Goal: Complete application form: Complete application form

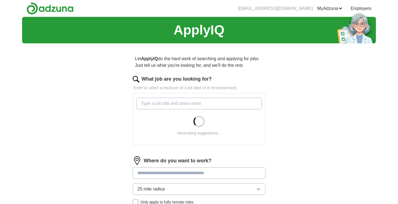
click at [180, 103] on input "What job are you looking for?" at bounding box center [198, 104] width 125 height 12
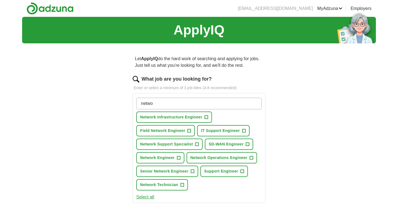
type input "netwo"
click at [165, 118] on span "Network Infrastructure Engineer" at bounding box center [171, 117] width 62 height 6
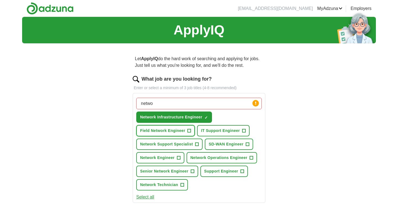
click at [175, 130] on span "Field Network Engineer" at bounding box center [162, 131] width 45 height 6
click at [242, 131] on span "+" at bounding box center [243, 131] width 3 height 4
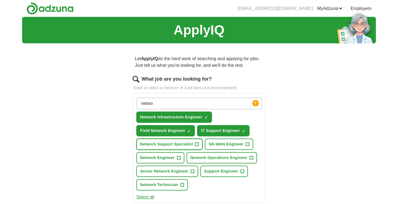
click at [182, 142] on span "Network Support Specialist" at bounding box center [166, 144] width 53 height 6
click at [241, 145] on span "SD-WAN Engineer" at bounding box center [226, 144] width 35 height 6
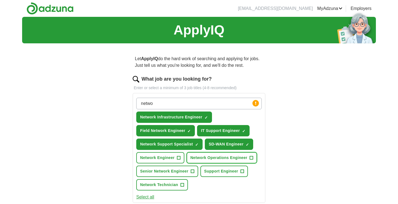
click at [237, 158] on span "Network Operations Engineer" at bounding box center [218, 158] width 57 height 6
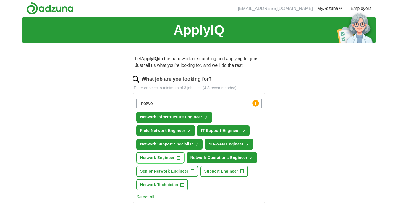
click at [162, 155] on span "Network Engineer" at bounding box center [157, 158] width 35 height 6
click at [179, 173] on span "Senior Network Engineer" at bounding box center [164, 172] width 48 height 6
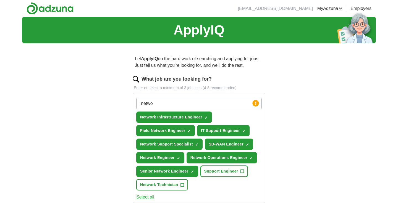
click at [225, 172] on span "Support Engineer" at bounding box center [221, 172] width 34 height 6
click at [182, 186] on span "+" at bounding box center [181, 185] width 3 height 4
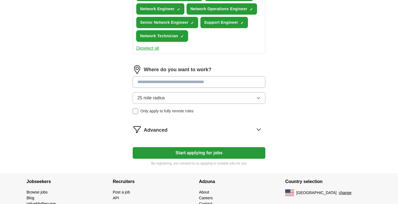
scroll to position [153, 0]
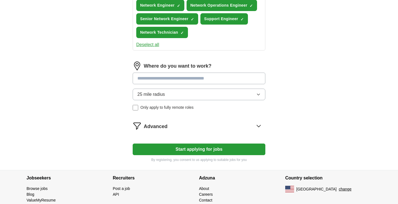
click at [213, 74] on input at bounding box center [199, 79] width 133 height 12
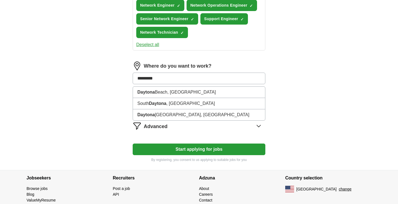
type input "**********"
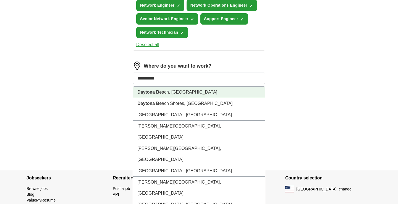
click at [198, 90] on li "Daytona Be ach, FL" at bounding box center [199, 92] width 132 height 11
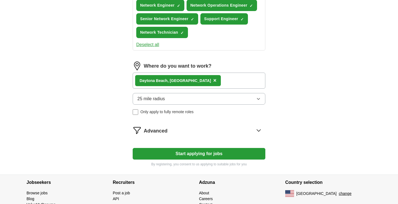
click at [205, 99] on button "25 mile radius" at bounding box center [199, 99] width 133 height 12
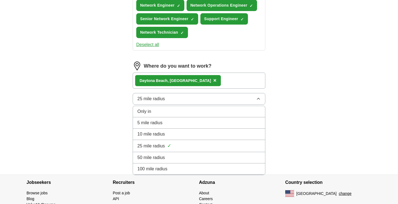
click at [182, 155] on div "50 mile radius" at bounding box center [198, 157] width 123 height 7
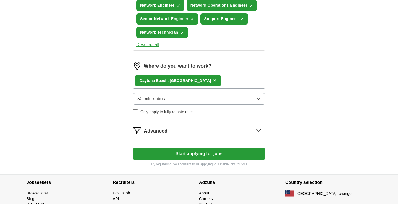
click at [198, 153] on button "Start applying for jobs" at bounding box center [199, 154] width 133 height 12
select select "**"
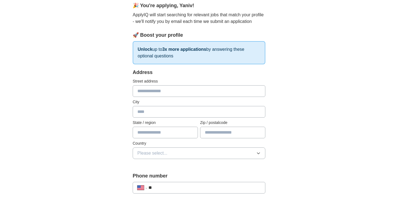
scroll to position [54, 0]
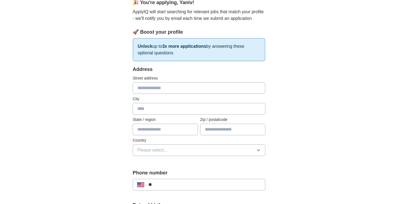
click at [227, 85] on input "text" at bounding box center [199, 88] width 133 height 12
type input "**********"
type input "*******"
type input "*****"
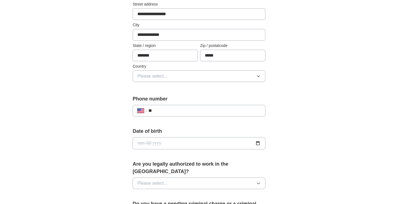
scroll to position [130, 0]
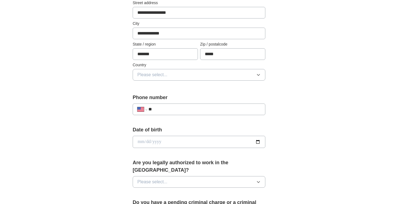
click at [257, 74] on icon "button" at bounding box center [258, 75] width 4 height 4
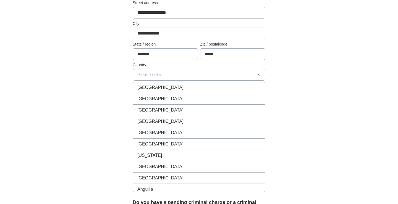
click at [236, 93] on li "United States" at bounding box center [199, 98] width 132 height 11
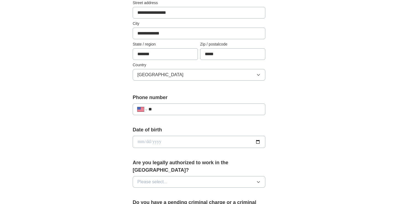
click at [236, 93] on form "**********" at bounding box center [199, 187] width 133 height 394
click at [217, 109] on input "**" at bounding box center [204, 109] width 112 height 7
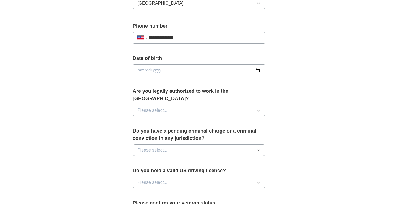
scroll to position [209, 0]
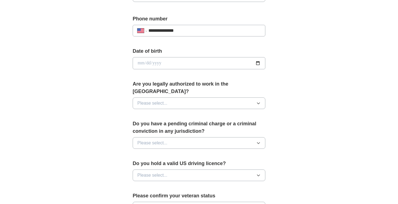
type input "**********"
click at [258, 101] on icon "button" at bounding box center [258, 103] width 4 height 4
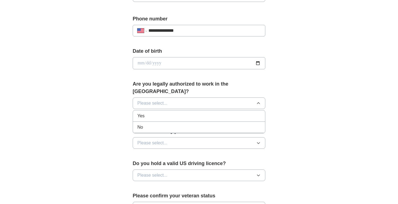
click at [226, 113] on div "Yes" at bounding box center [198, 116] width 123 height 7
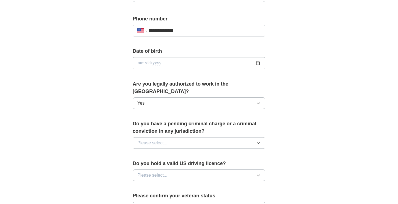
click at [217, 137] on button "Please select..." at bounding box center [199, 143] width 133 height 12
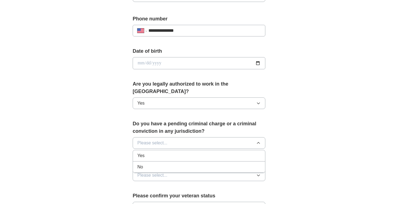
click at [208, 162] on li "No" at bounding box center [199, 167] width 132 height 11
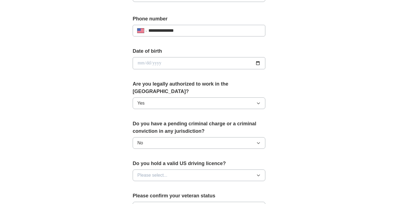
click at [211, 145] on div "Do you have a pending criminal charge or a criminal conviction in any jurisdict…" at bounding box center [199, 136] width 133 height 33
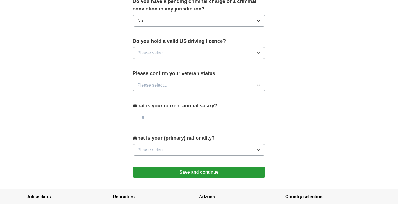
scroll to position [332, 0]
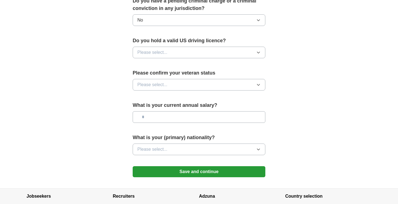
click at [244, 47] on button "Please select..." at bounding box center [199, 53] width 133 height 12
click at [228, 62] on div "Yes" at bounding box center [198, 65] width 123 height 7
click at [224, 80] on button "Please select..." at bounding box center [199, 85] width 133 height 12
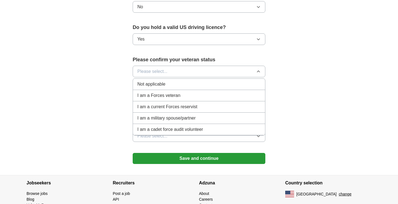
scroll to position [344, 0]
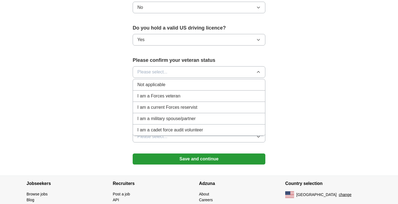
click at [207, 82] on div "Not applicable" at bounding box center [198, 85] width 123 height 7
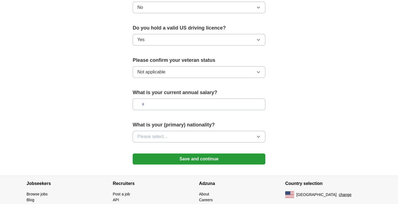
click at [203, 99] on input "text" at bounding box center [199, 105] width 133 height 12
type input "*******"
click at [233, 131] on button "Please select..." at bounding box center [199, 137] width 133 height 12
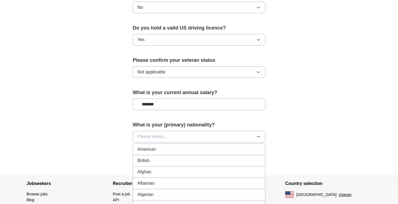
click at [219, 157] on div "British" at bounding box center [198, 160] width 123 height 7
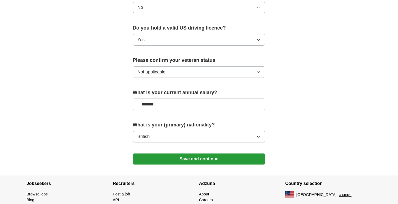
click at [209, 154] on button "Save and continue" at bounding box center [199, 159] width 133 height 11
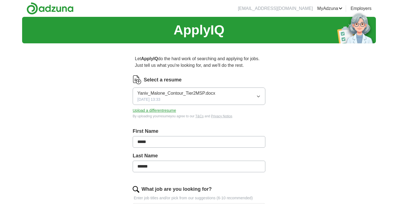
click at [157, 110] on button "Upload a different resume" at bounding box center [154, 111] width 43 height 6
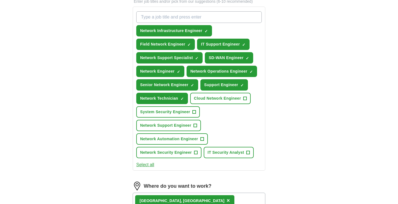
scroll to position [354, 0]
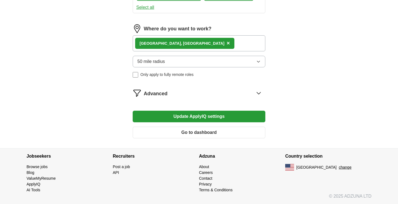
click at [210, 119] on button "Update ApplyIQ settings" at bounding box center [199, 117] width 133 height 12
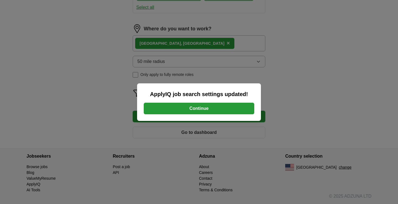
click at [205, 110] on button "Continue" at bounding box center [199, 109] width 111 height 12
